Goal: Task Accomplishment & Management: Manage account settings

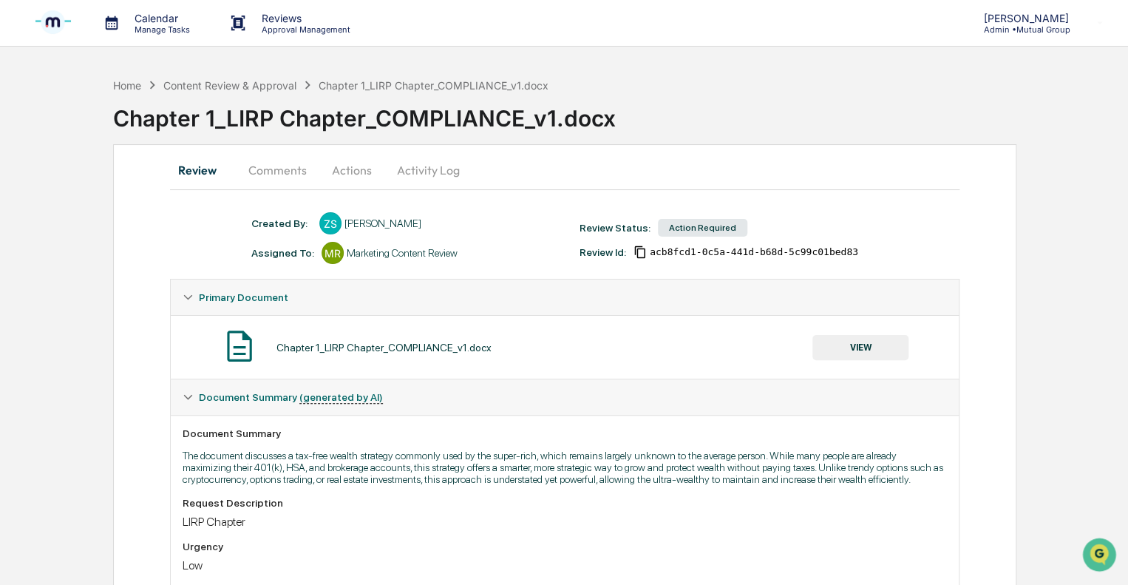
click at [266, 24] on p "Approval Management" at bounding box center [304, 29] width 108 height 10
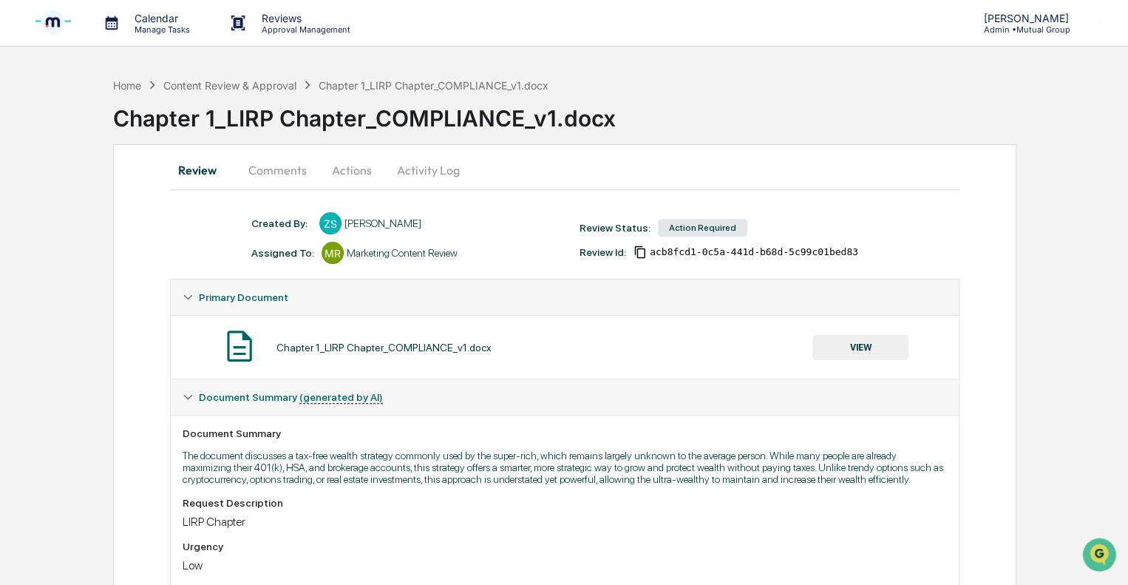
click at [192, 174] on button "Review" at bounding box center [203, 169] width 67 height 35
click at [170, 25] on p "Manage Tasks" at bounding box center [160, 29] width 75 height 10
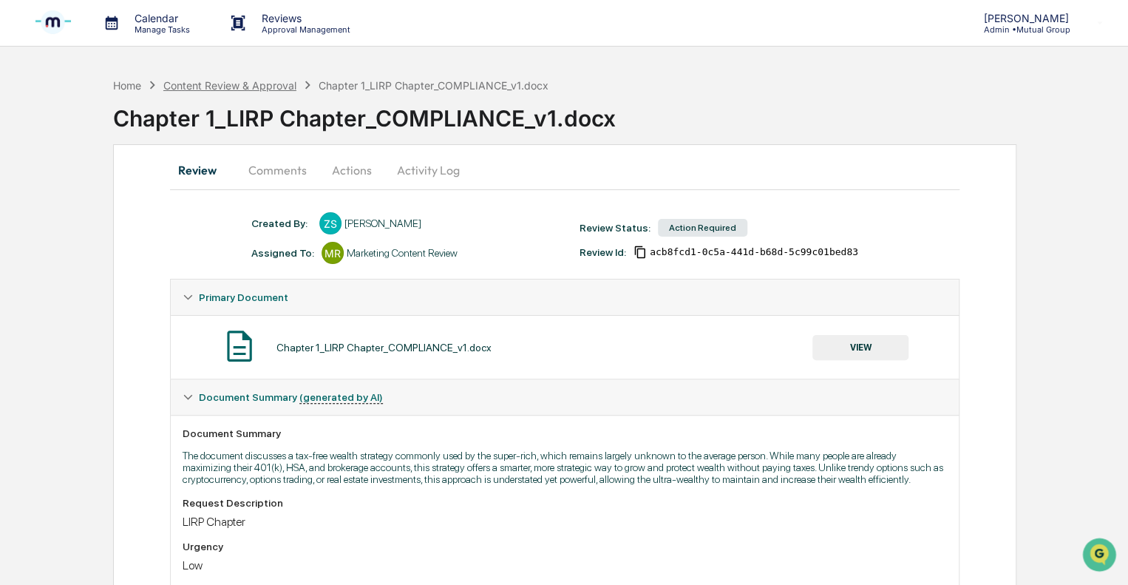
click at [215, 86] on div "Content Review & Approval" at bounding box center [229, 85] width 133 height 13
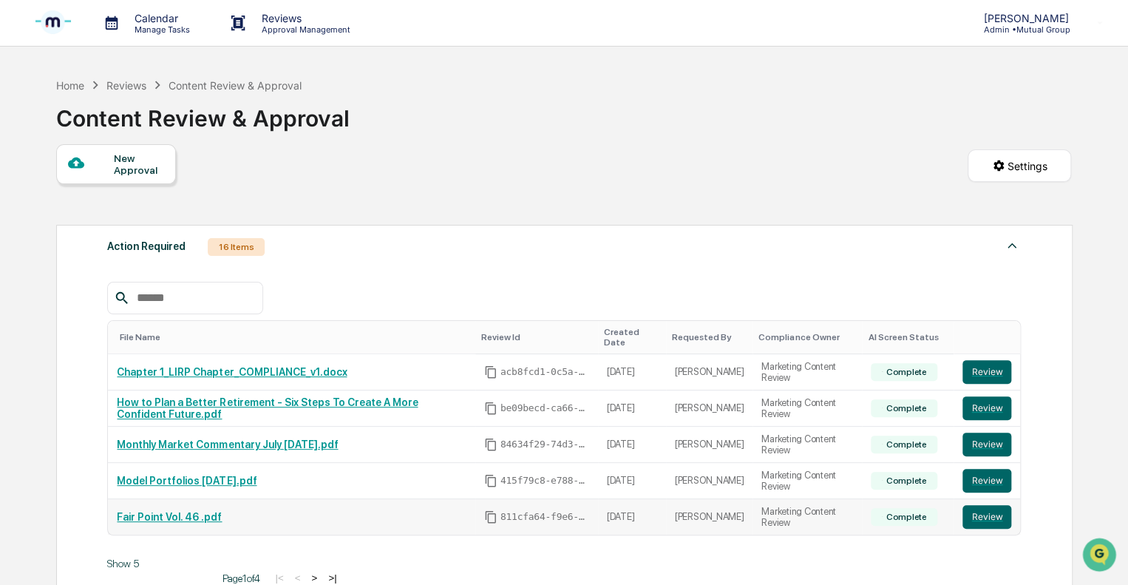
scroll to position [74, 0]
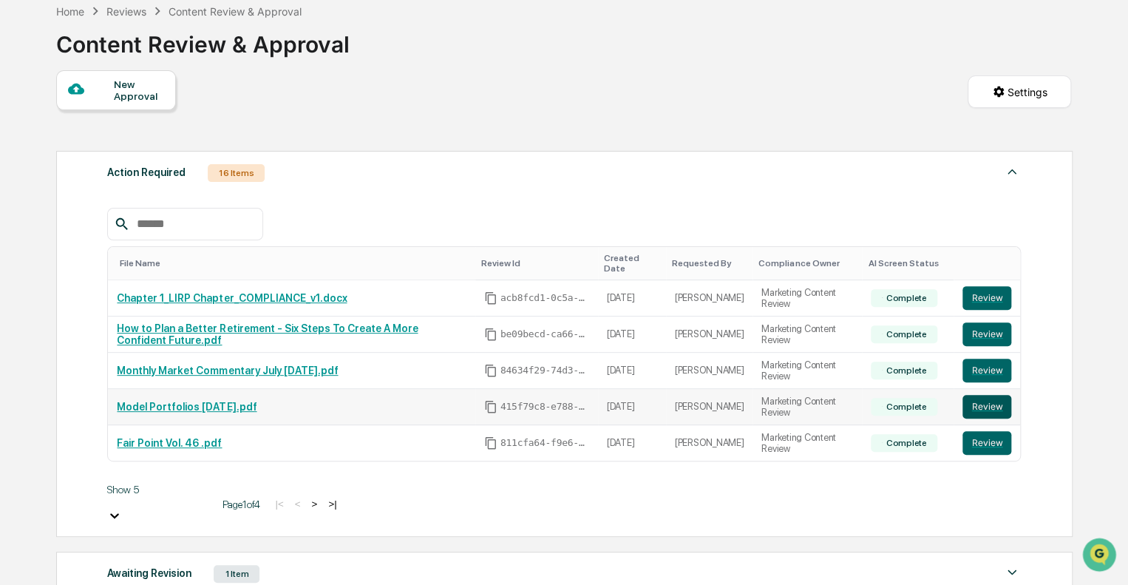
click at [991, 396] on button "Review" at bounding box center [987, 407] width 49 height 24
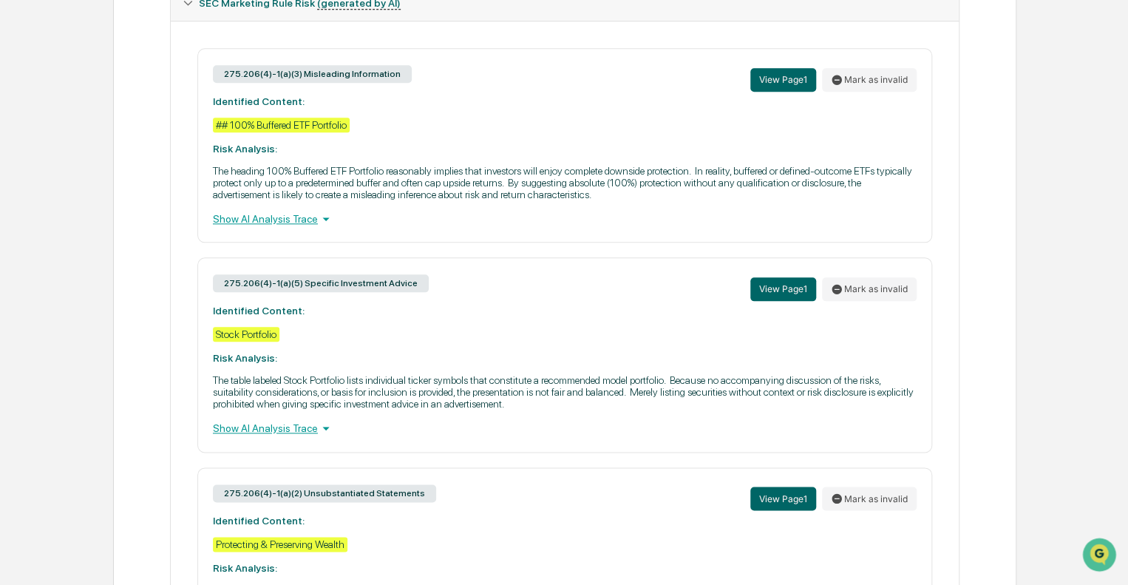
scroll to position [618, 0]
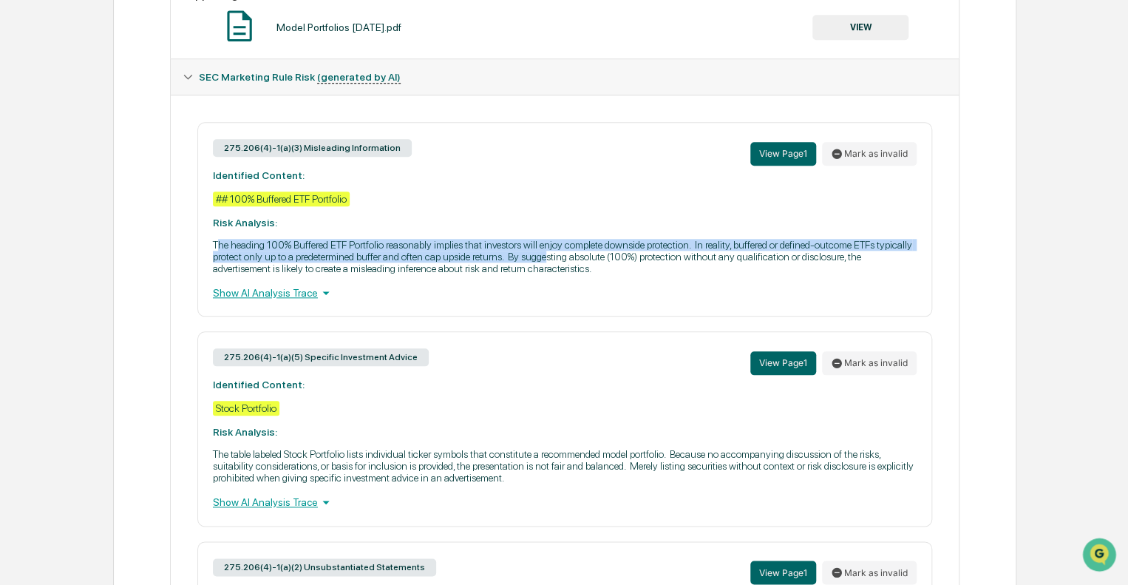
drag, startPoint x: 216, startPoint y: 248, endPoint x: 589, endPoint y: 270, distance: 373.3
click at [589, 270] on p "The heading 100% Buffered ETF Portfolio reasonably implies that investors will …" at bounding box center [565, 256] width 704 height 35
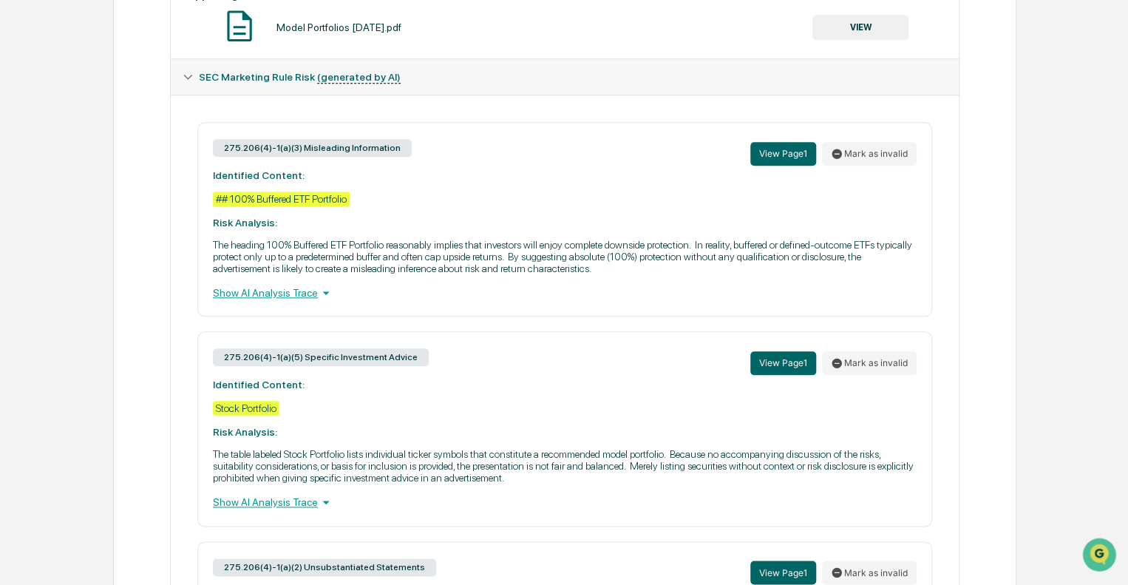
click at [198, 283] on div "275.206(4)-1(a)(3) Misleading Information View Page 1 Mark as invalid Identifie…" at bounding box center [564, 219] width 735 height 194
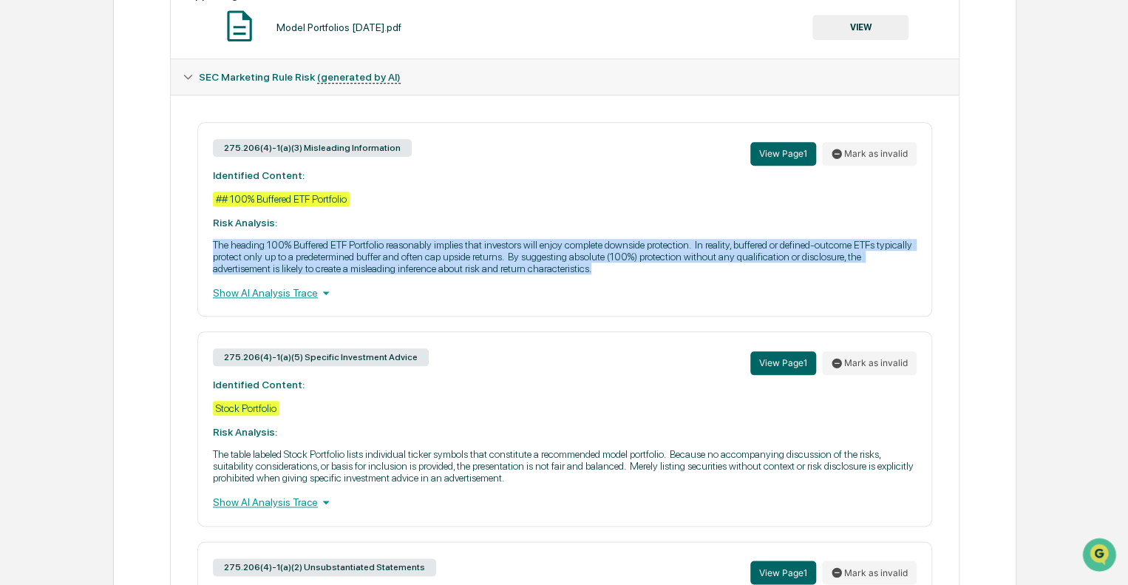
drag, startPoint x: 209, startPoint y: 248, endPoint x: 619, endPoint y: 281, distance: 411.7
click at [619, 281] on div "275.206(4)-1(a)(3) Misleading Information View Page 1 Mark as invalid Identifie…" at bounding box center [564, 219] width 735 height 194
click at [318, 301] on icon at bounding box center [326, 293] width 16 height 16
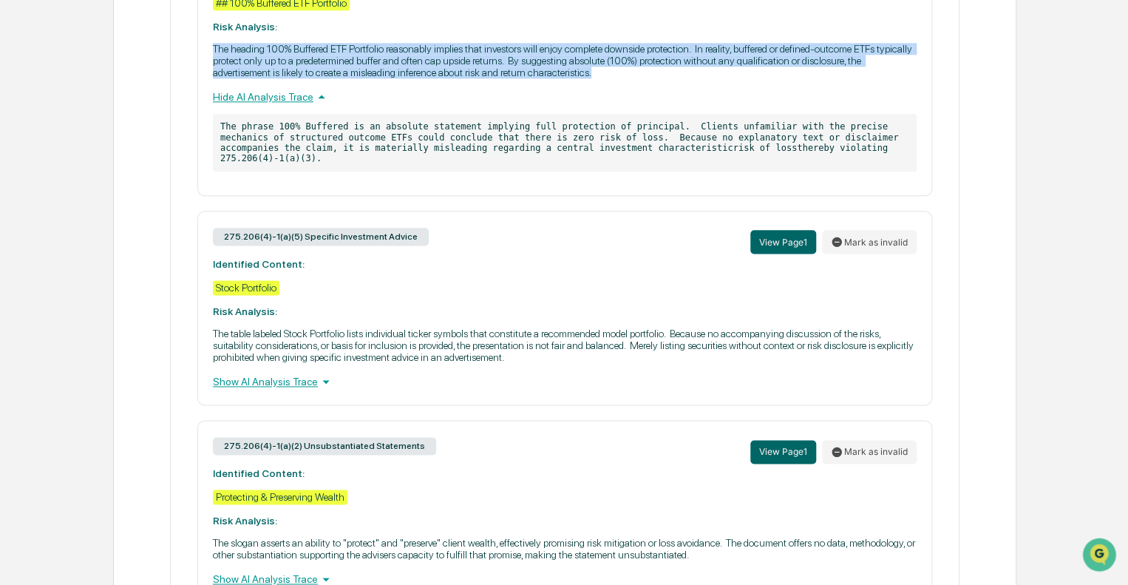
scroll to position [840, 0]
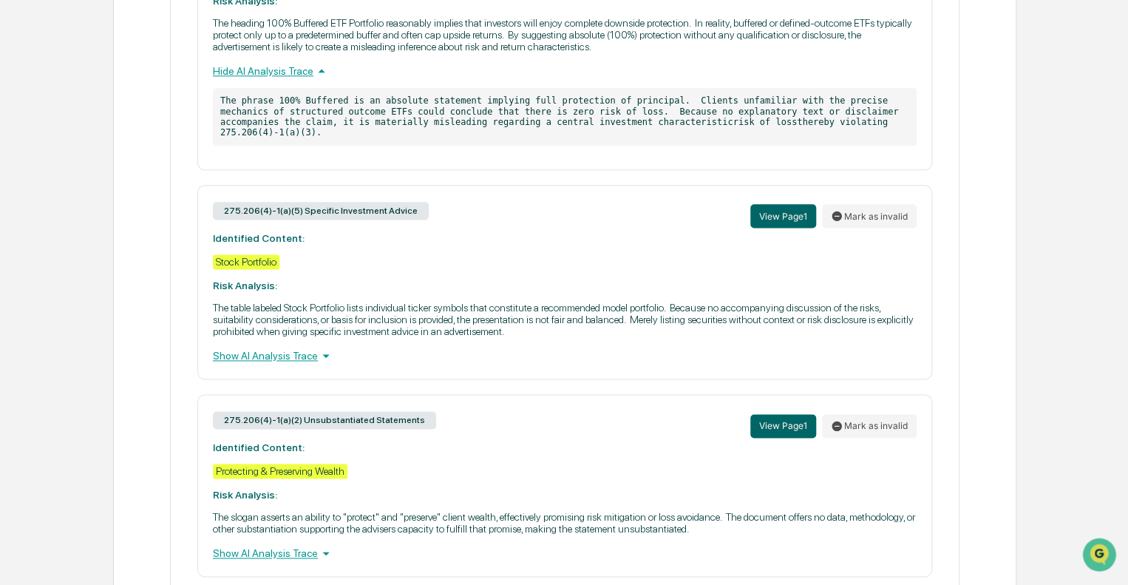
click at [278, 362] on div "Show AI Analysis Trace" at bounding box center [565, 356] width 704 height 16
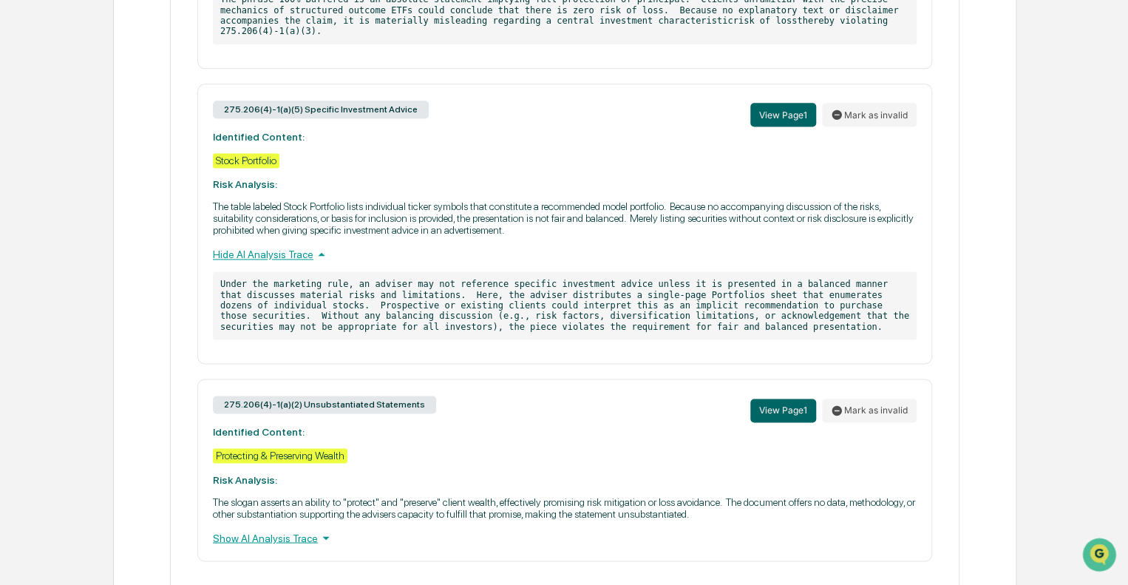
scroll to position [916, 0]
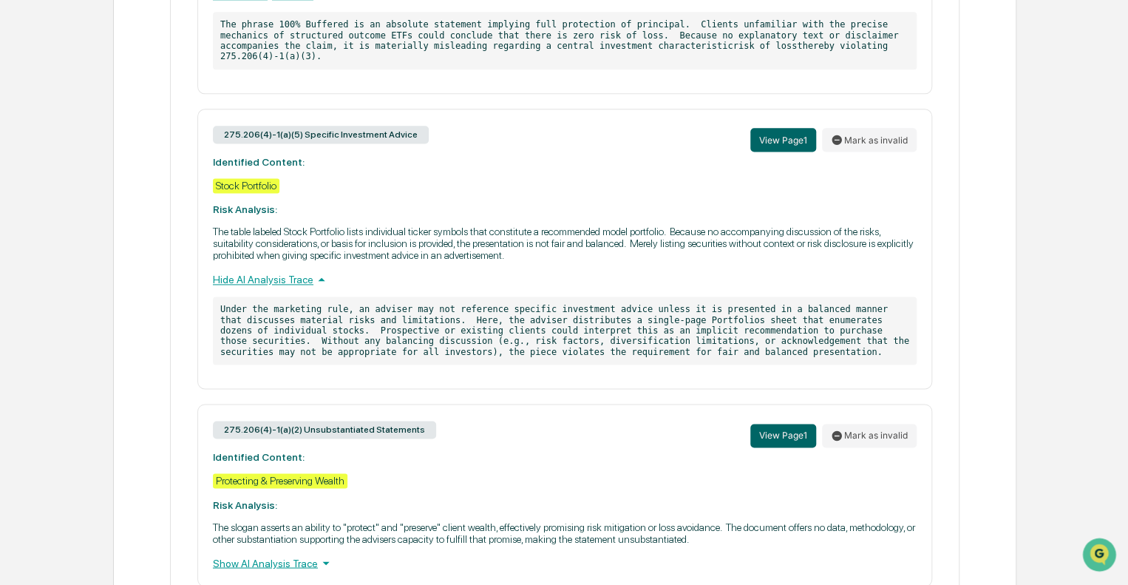
click at [313, 397] on div "275.206(4)-1(a)(3) Misleading Information View Page 1 Mark as invalid Identifie…" at bounding box center [565, 205] width 765 height 762
click at [313, 381] on div "275.206(4)-1(a)(5) Specific Investment Advice View Page 1 Mark as invalid Ident…" at bounding box center [564, 249] width 735 height 280
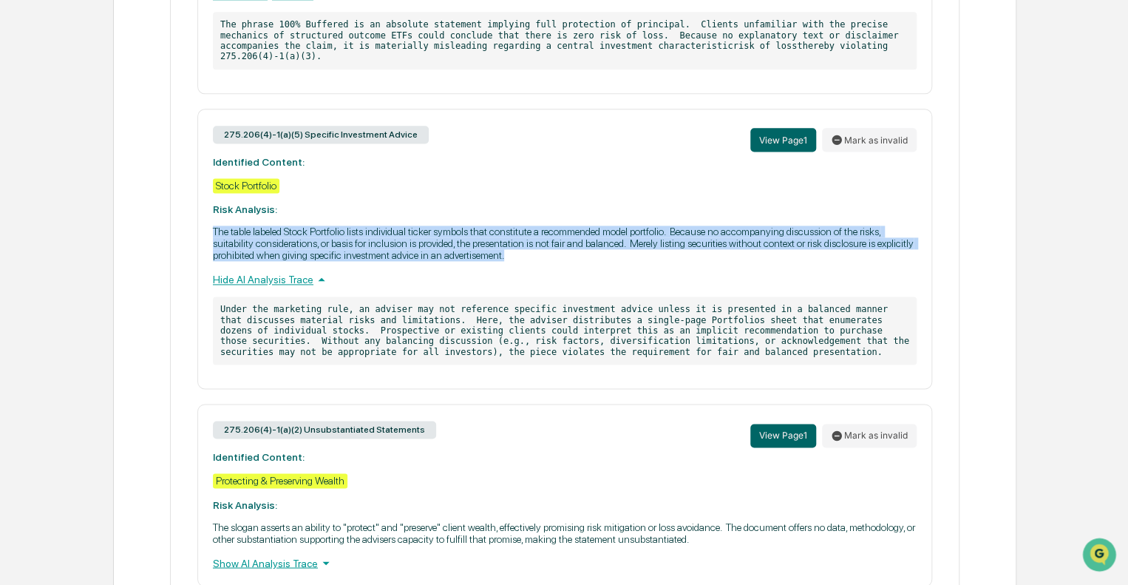
drag, startPoint x: 214, startPoint y: 230, endPoint x: 512, endPoint y: 262, distance: 299.7
click at [512, 261] on p "The table labeled Stock Portfolio lists individual ticker symbols that constitu…" at bounding box center [565, 243] width 704 height 35
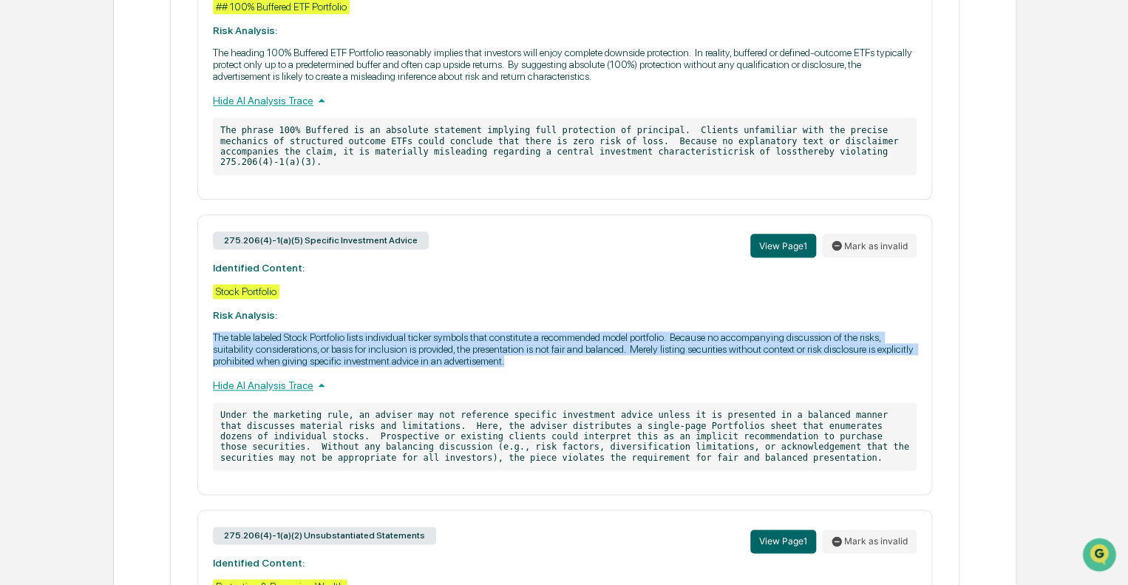
scroll to position [768, 0]
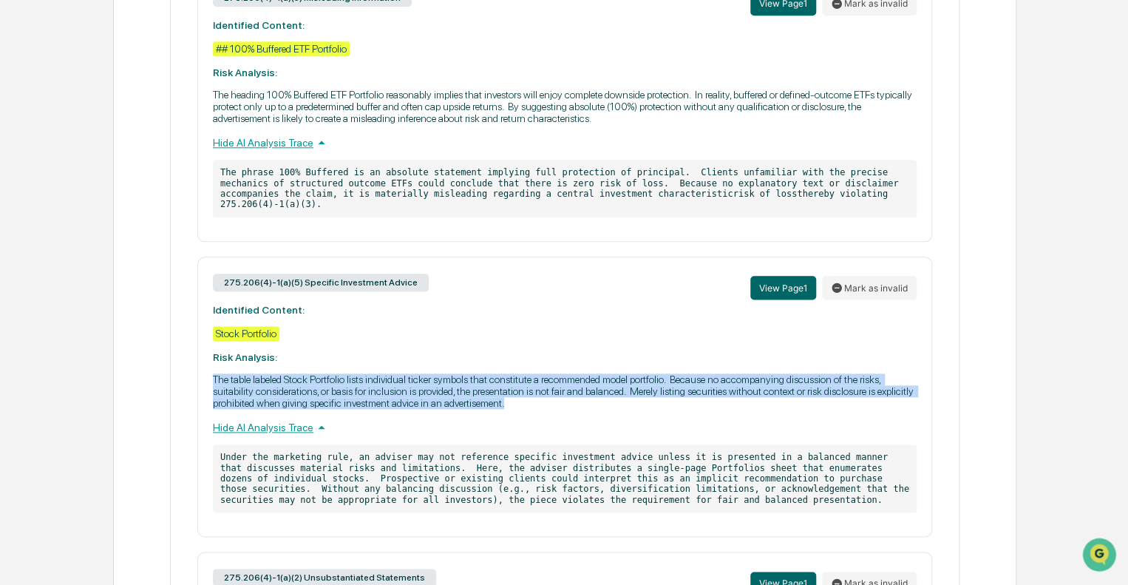
copy p "The table labeled Stock Portfolio lists individual ticker symbols that constitu…"
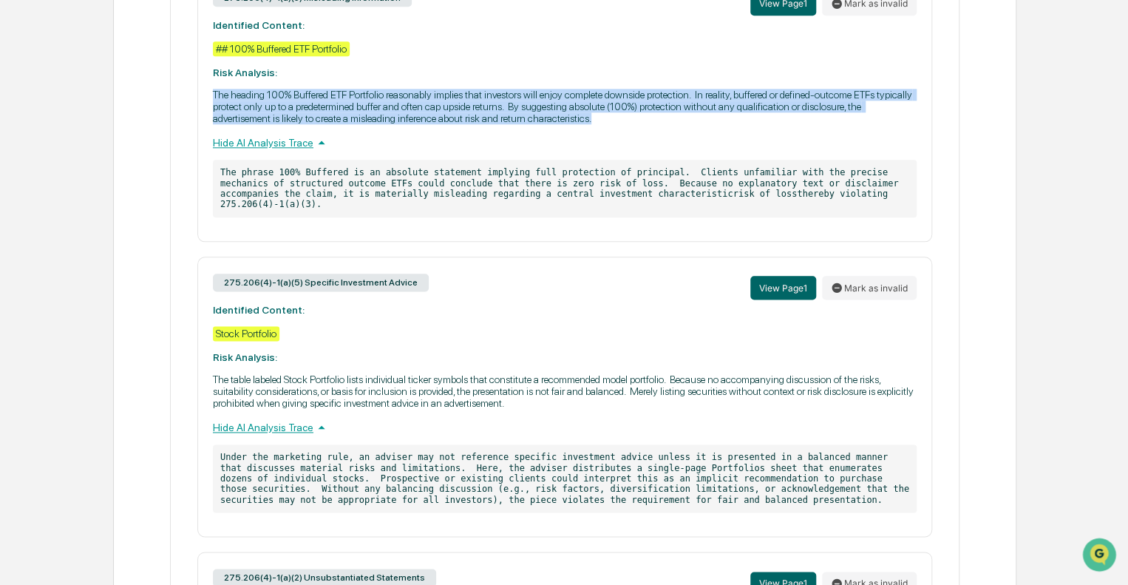
drag, startPoint x: 214, startPoint y: 100, endPoint x: 603, endPoint y: 129, distance: 390.7
click at [603, 124] on p "The heading 100% Buffered ETF Portfolio reasonably implies that investors will …" at bounding box center [565, 106] width 704 height 35
copy p "The heading 100% Buffered ETF Portfolio reasonably implies that investors will …"
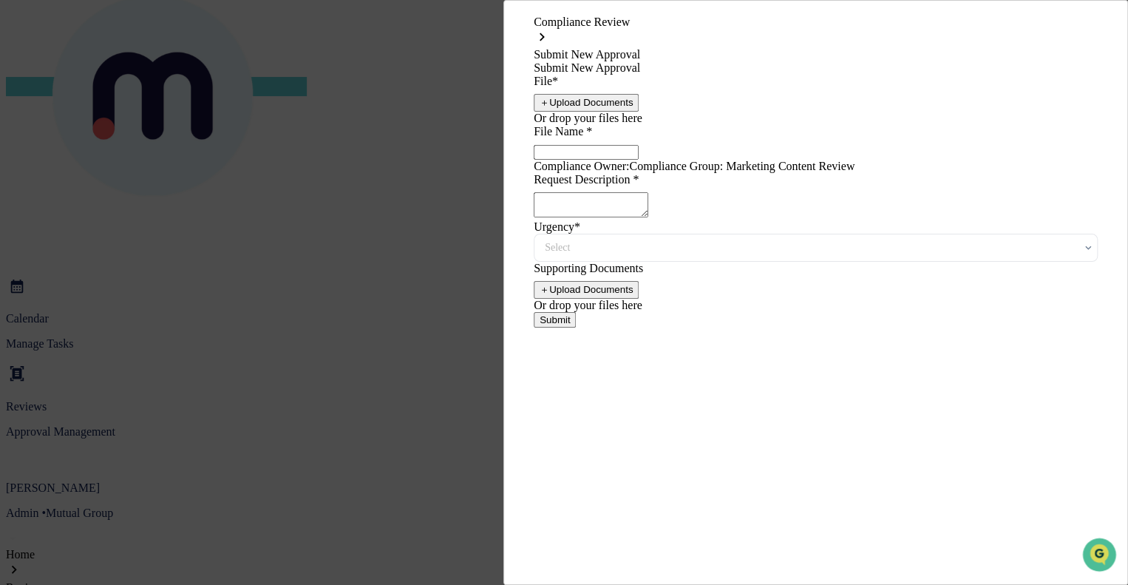
type input "**********"
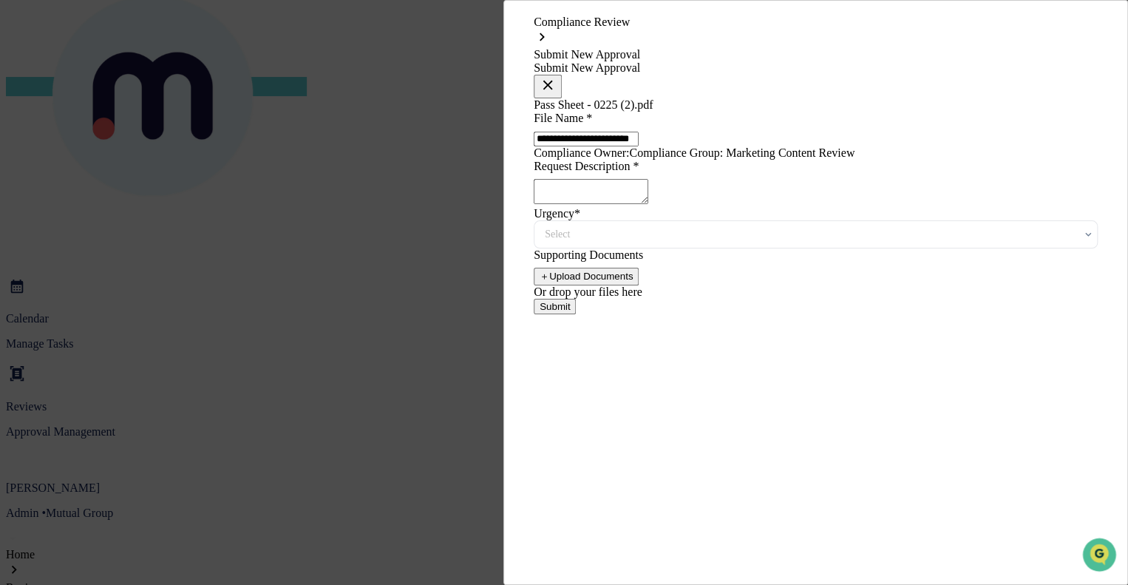
click at [629, 204] on textarea at bounding box center [591, 191] width 115 height 25
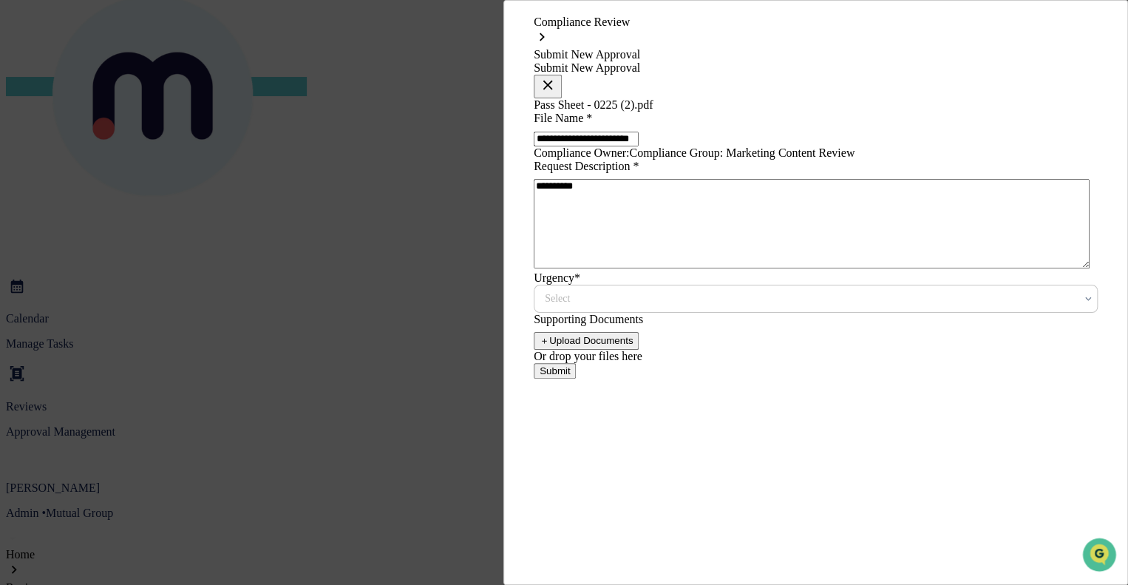
type textarea "**********"
click at [597, 306] on div at bounding box center [810, 298] width 530 height 15
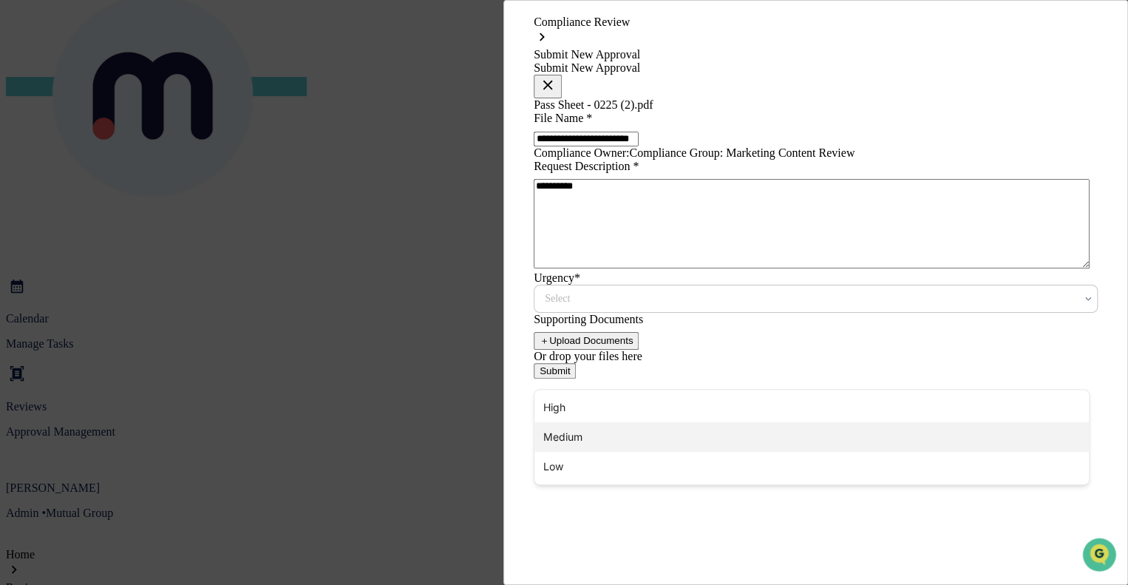
click at [562, 438] on div "Medium" at bounding box center [812, 437] width 555 height 30
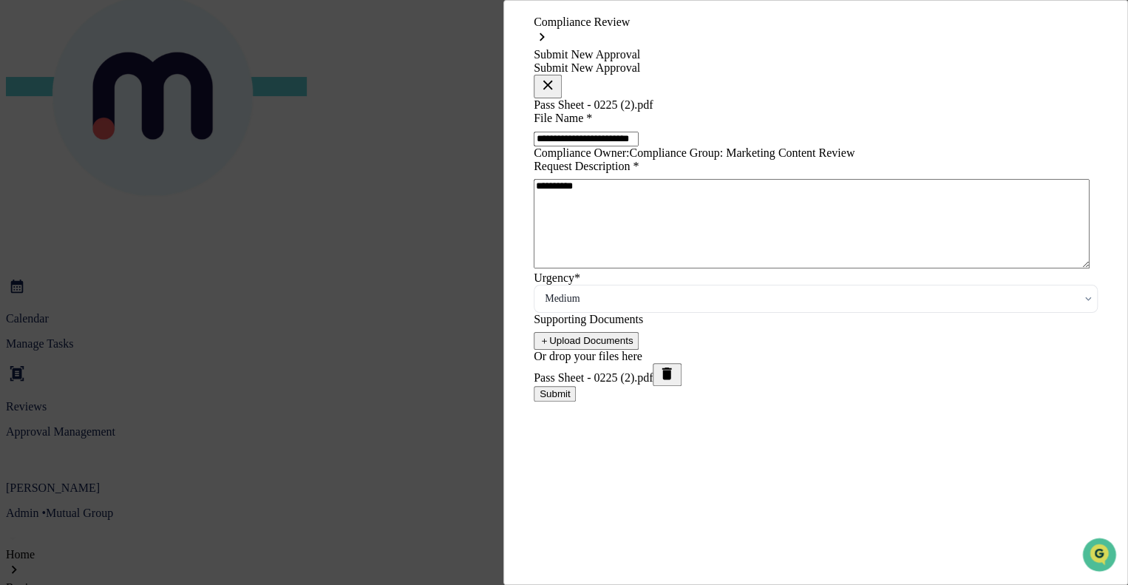
click at [576, 401] on button "Submit" at bounding box center [555, 394] width 42 height 16
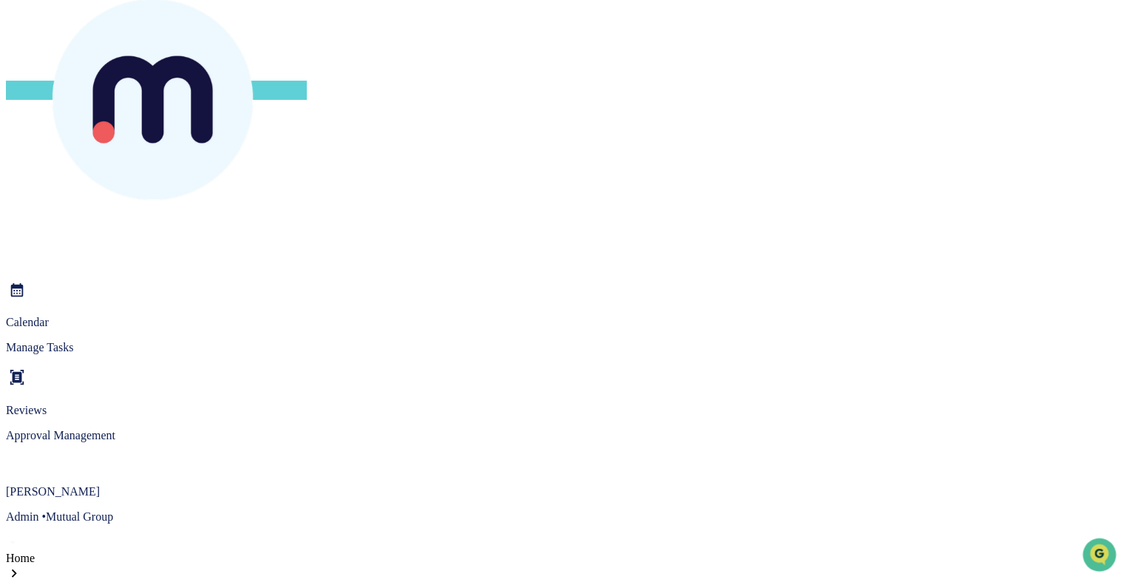
scroll to position [74, 0]
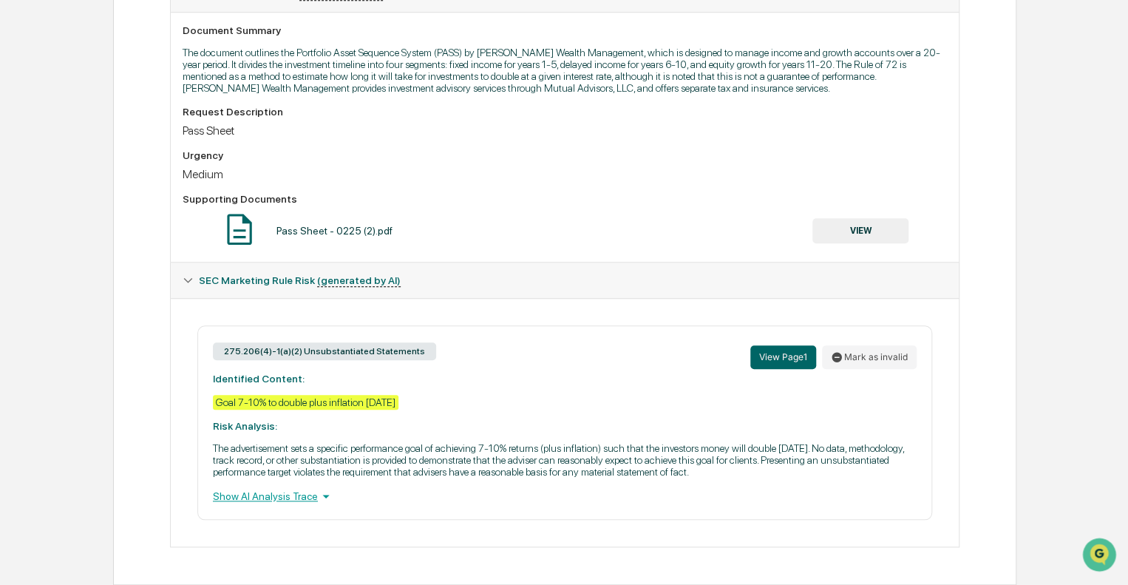
scroll to position [411, 0]
click at [710, 501] on div "Show AI Analysis Trace" at bounding box center [565, 496] width 704 height 16
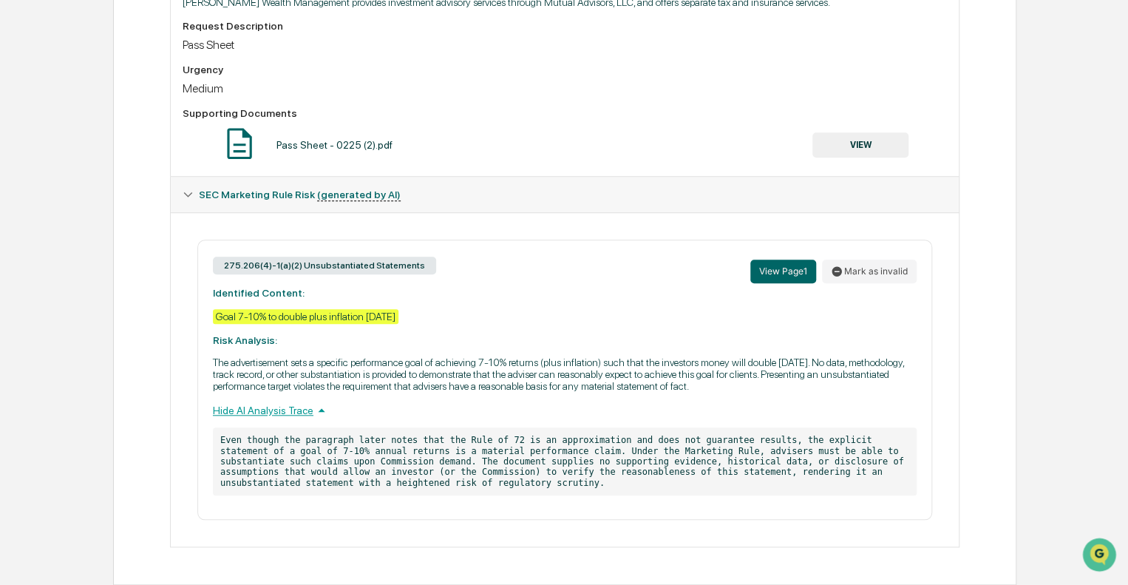
scroll to position [497, 0]
click at [881, 267] on button "Mark as invalid" at bounding box center [869, 272] width 95 height 24
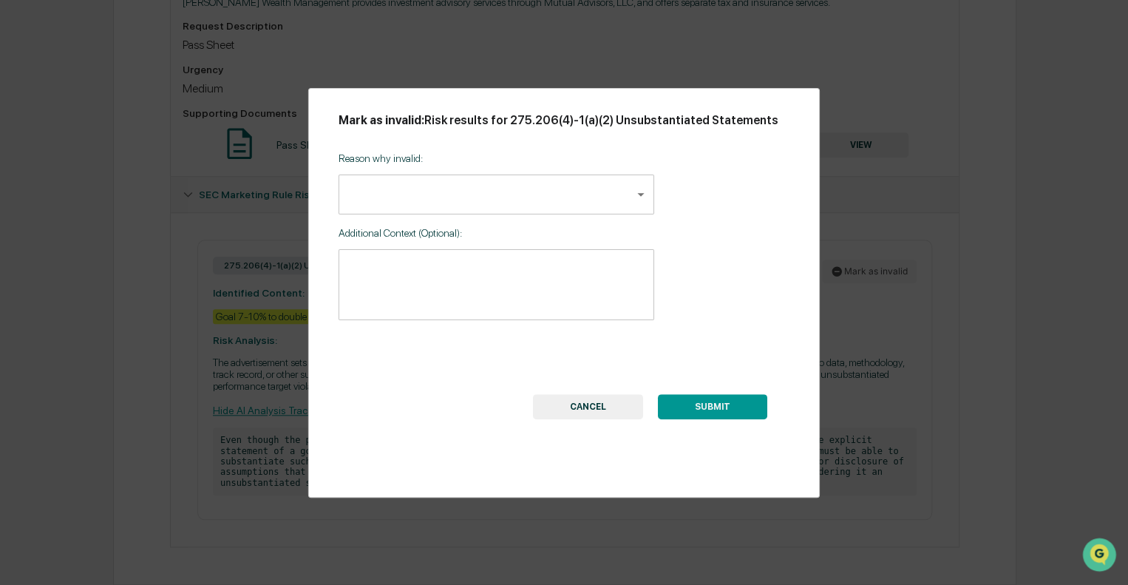
click at [423, 194] on body "Calendar Manage Tasks Reviews Approval Management Zahid Sadiq Admin • Mutual Gr…" at bounding box center [564, 48] width 1128 height 1074
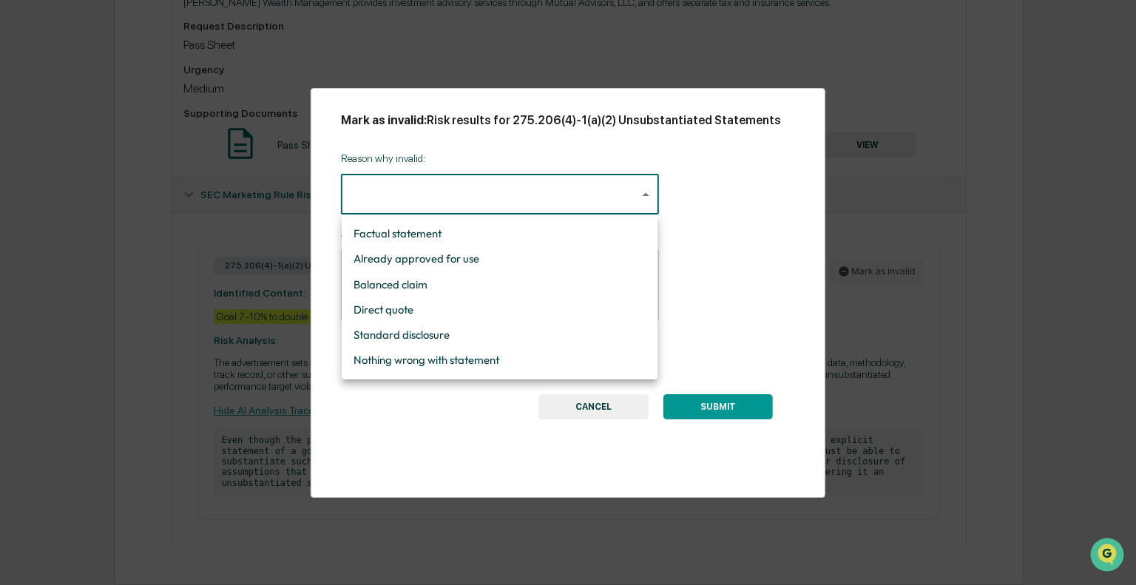
click at [399, 336] on li "Standard disclosure" at bounding box center [500, 334] width 316 height 25
type input "**********"
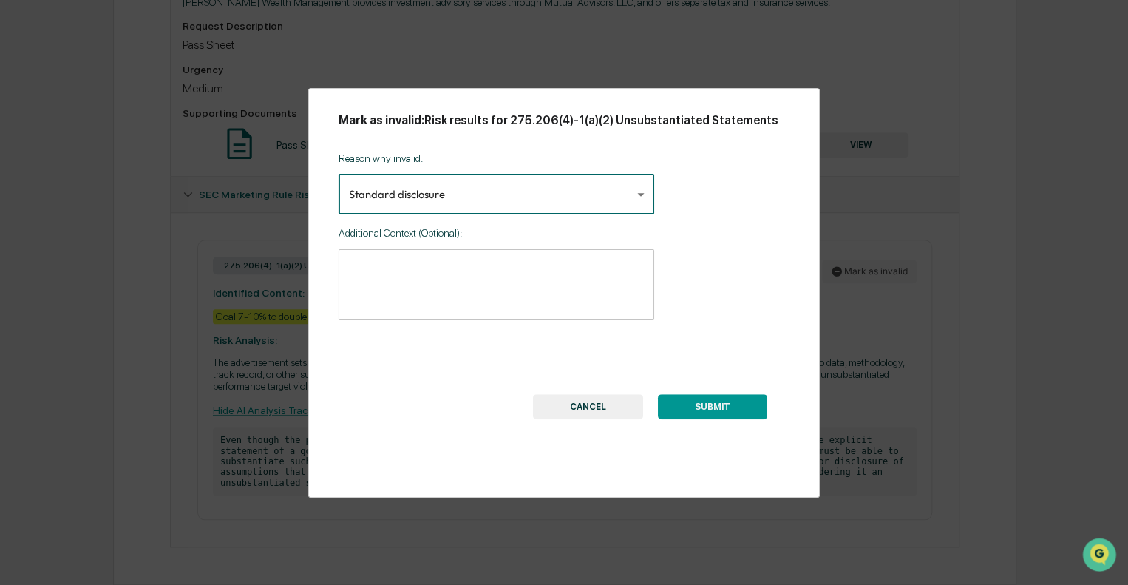
click at [393, 268] on textarea at bounding box center [496, 285] width 295 height 47
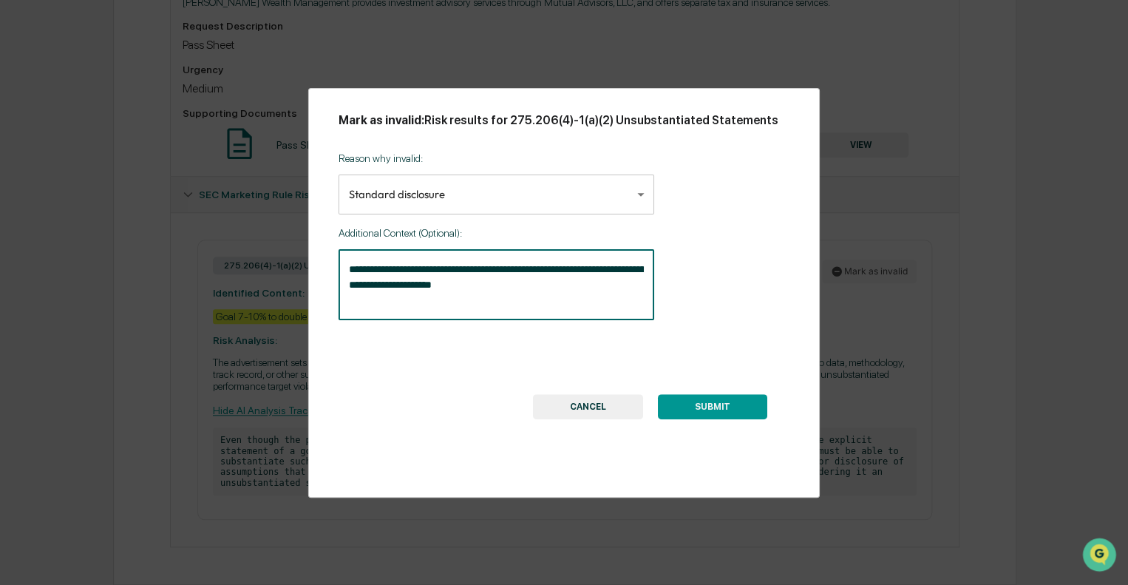
type textarea "**********"
click at [695, 401] on button "SUBMIT" at bounding box center [712, 406] width 109 height 25
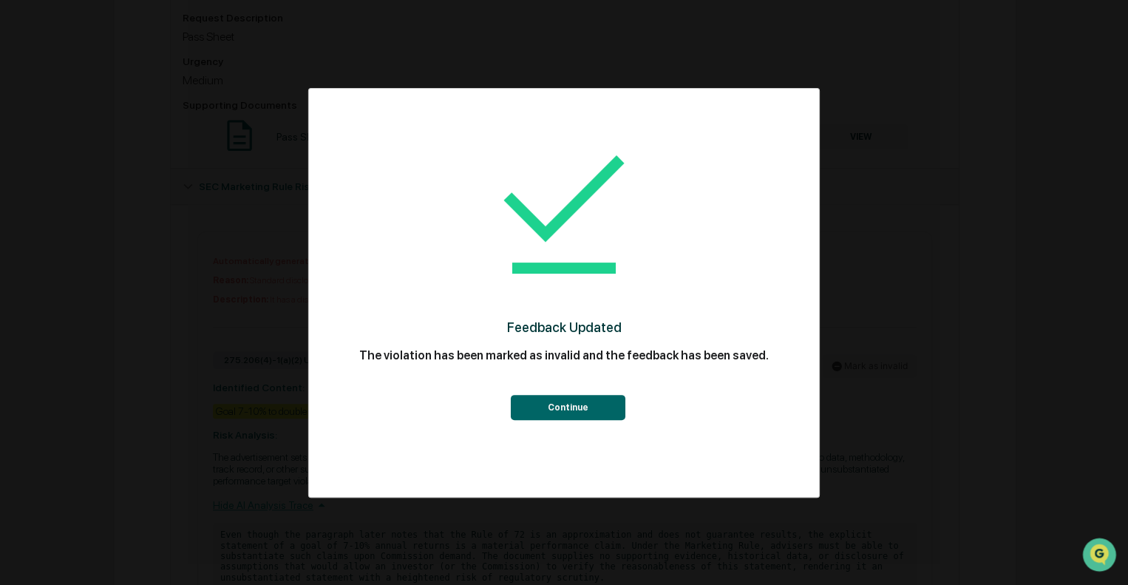
click at [592, 407] on button "Continue" at bounding box center [567, 407] width 115 height 25
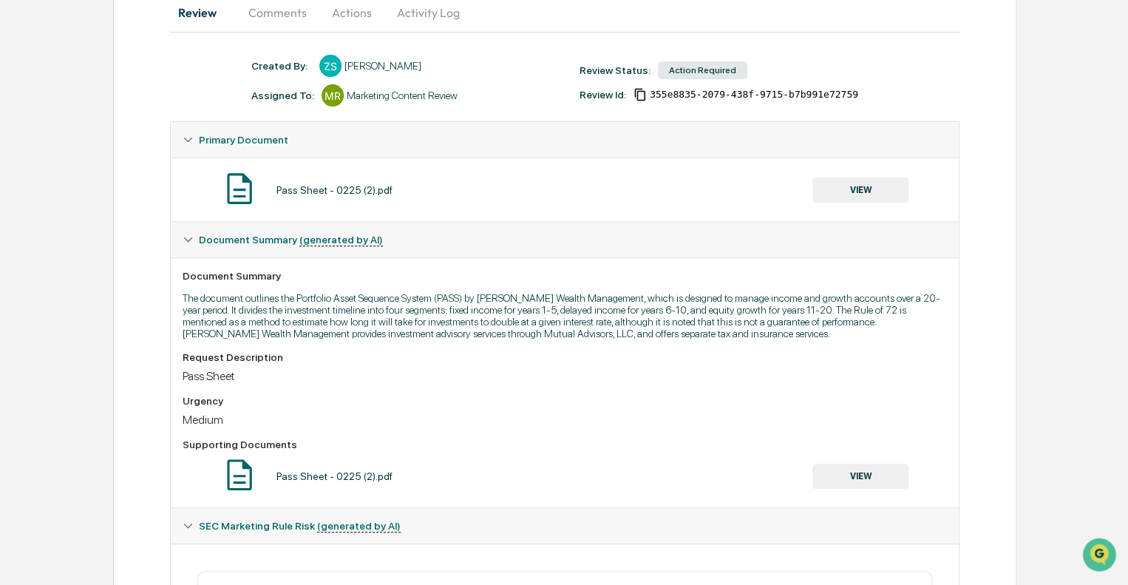
scroll to position [0, 0]
